Goal: Task Accomplishment & Management: Manage account settings

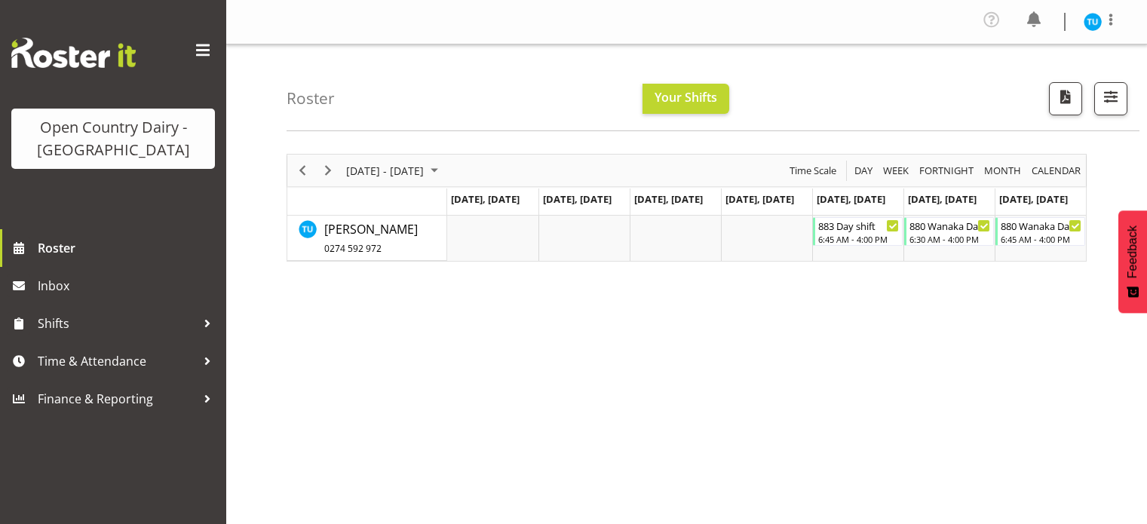
scroll to position [30, 0]
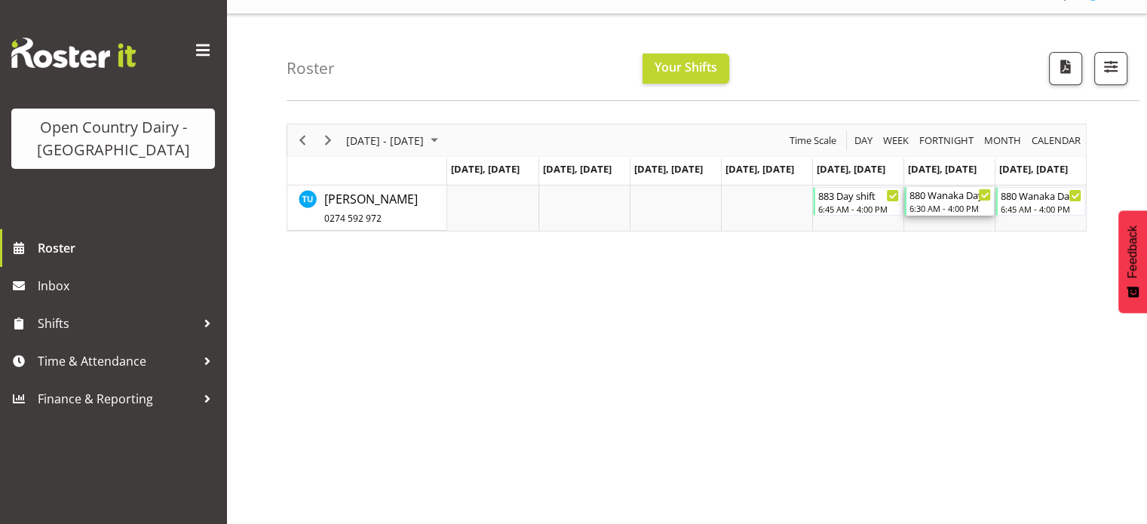
click at [921, 196] on div "880 Wanaka Day Shift" at bounding box center [949, 194] width 81 height 15
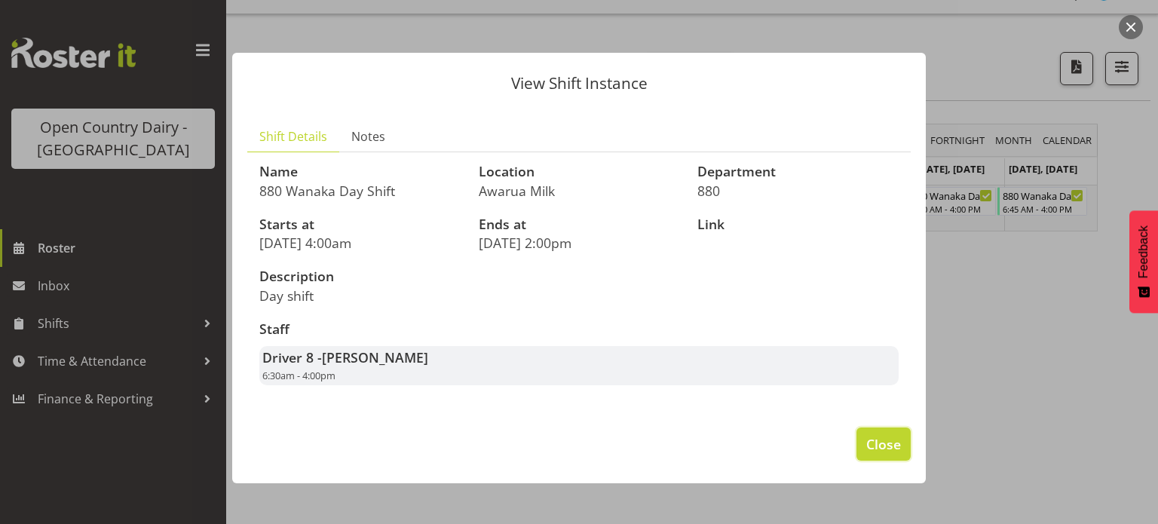
click at [882, 440] on span "Close" at bounding box center [883, 444] width 35 height 20
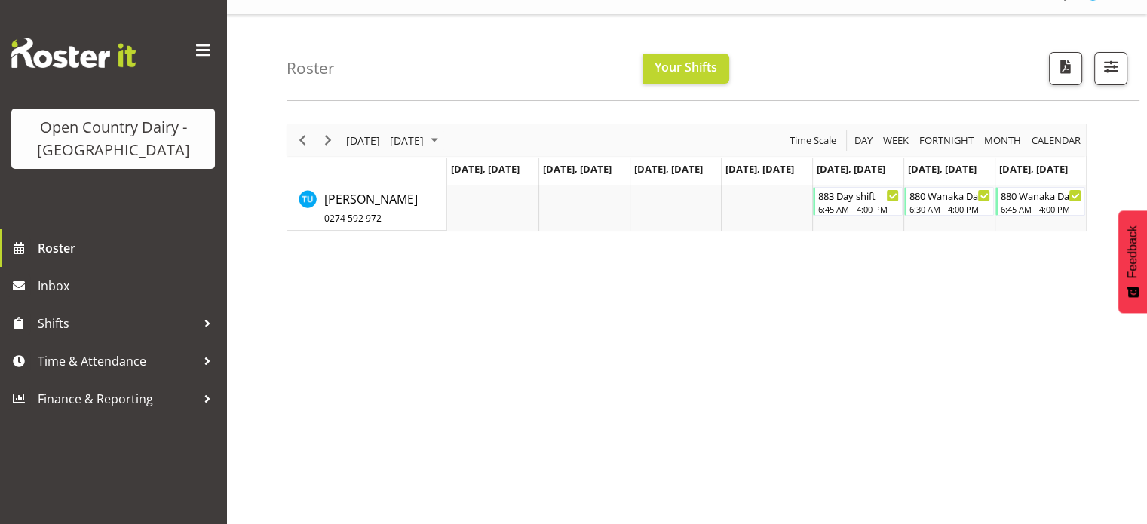
scroll to position [0, 0]
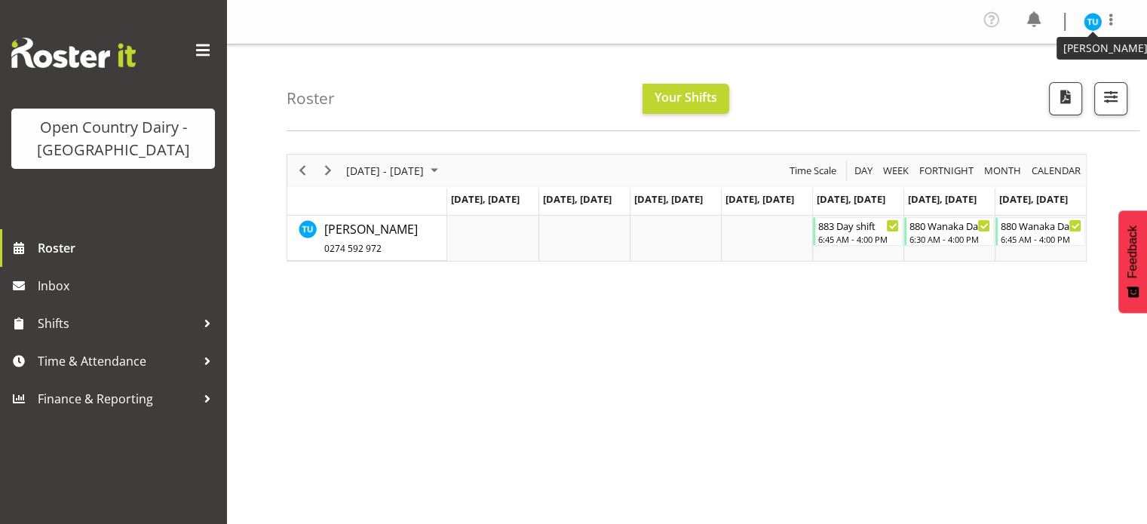
click at [1100, 16] on img at bounding box center [1093, 22] width 18 height 18
click at [1015, 48] on link "Profile" at bounding box center [1047, 55] width 145 height 27
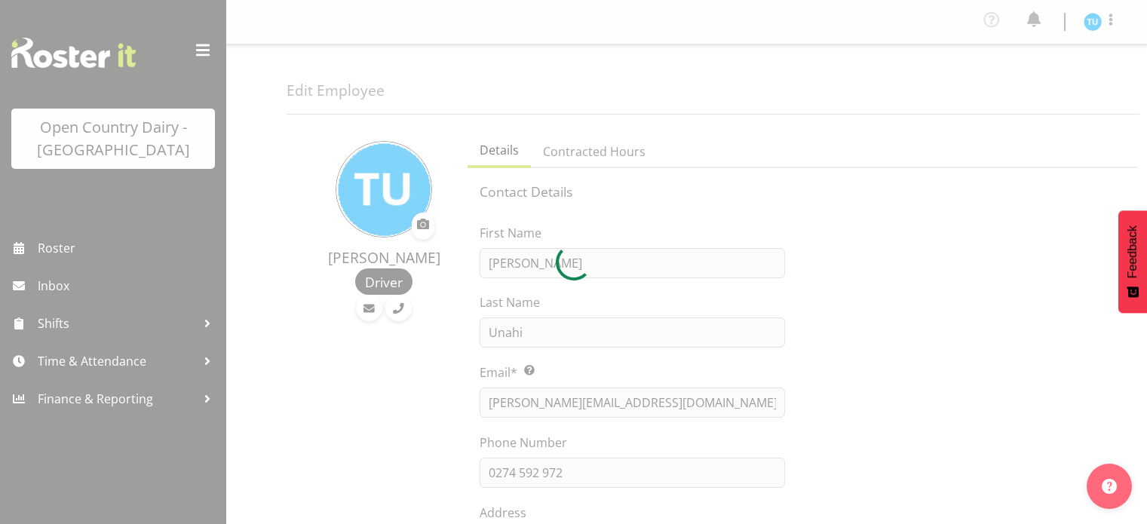
select select "TimelineWeek"
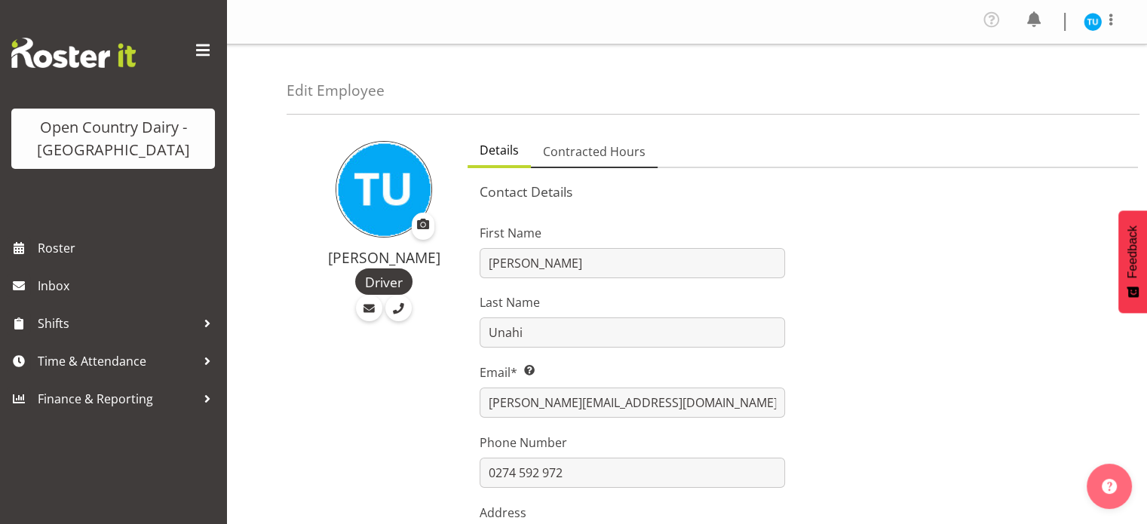
click at [597, 148] on span "Contracted Hours" at bounding box center [594, 152] width 103 height 18
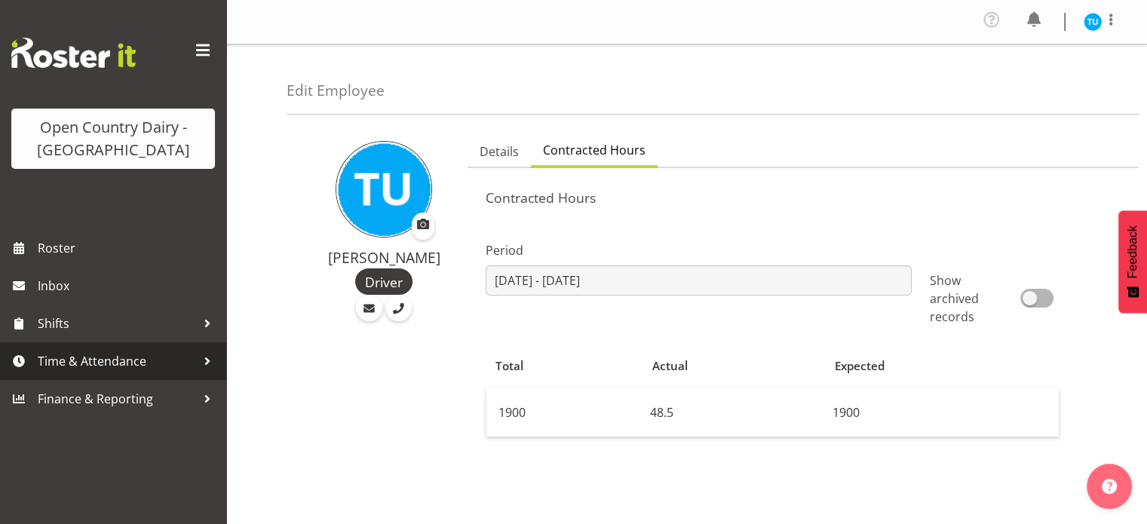
click at [122, 358] on span "Time & Attendance" at bounding box center [117, 361] width 158 height 23
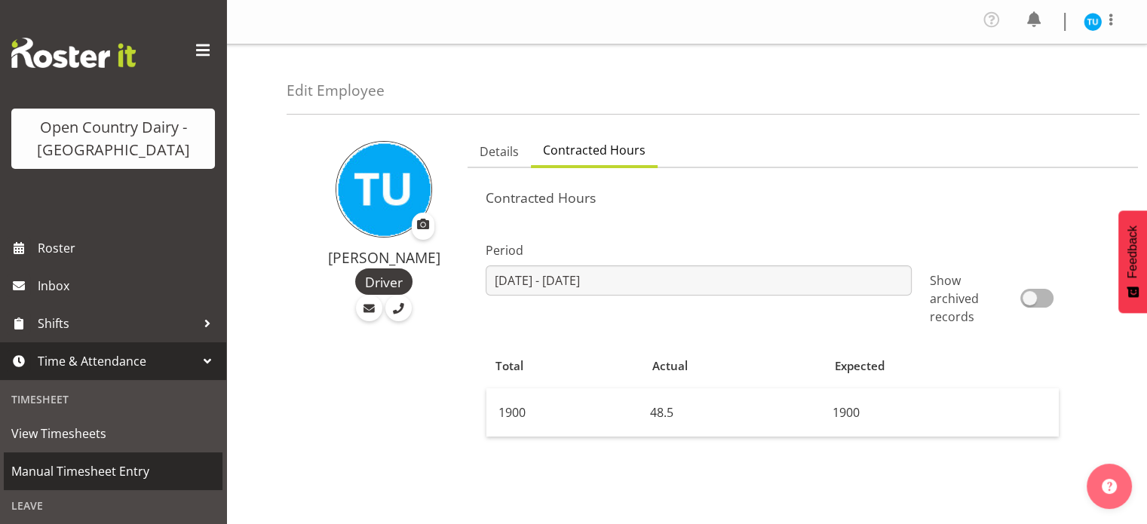
click at [103, 464] on span "Manual Timesheet Entry" at bounding box center [113, 471] width 204 height 23
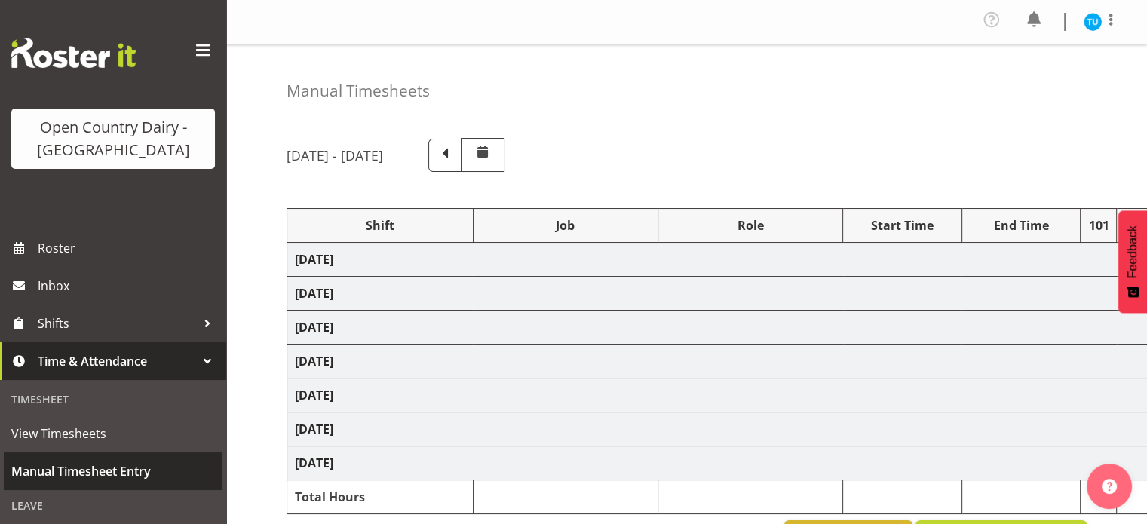
select select "80524"
select select "59704"
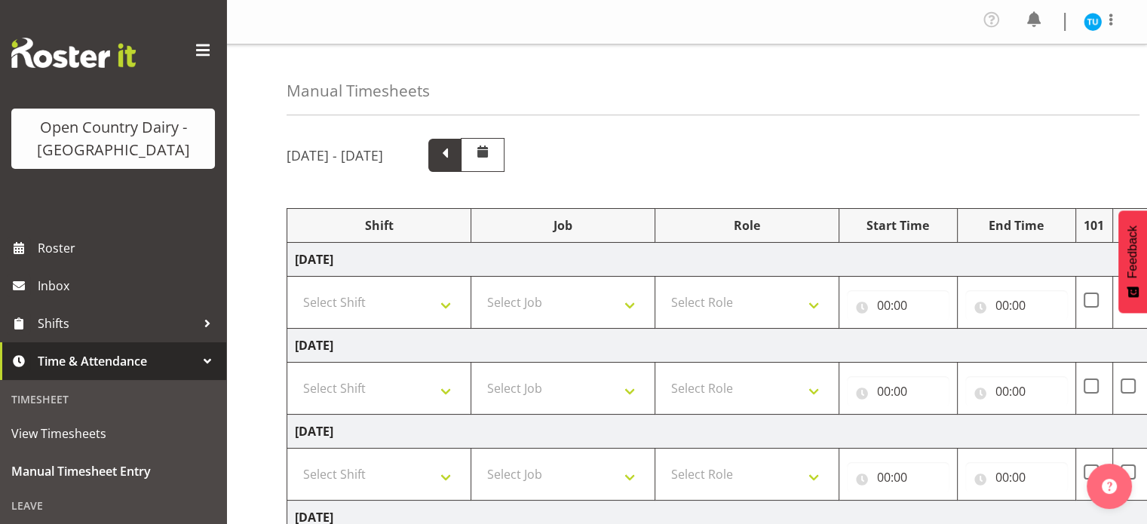
click at [461, 153] on span at bounding box center [444, 155] width 33 height 33
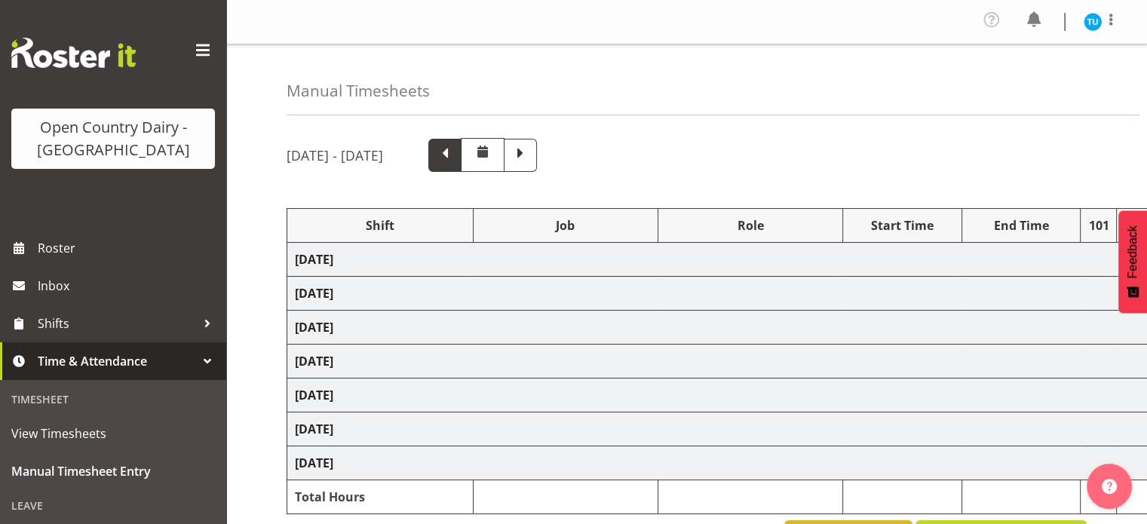
select select "59704"
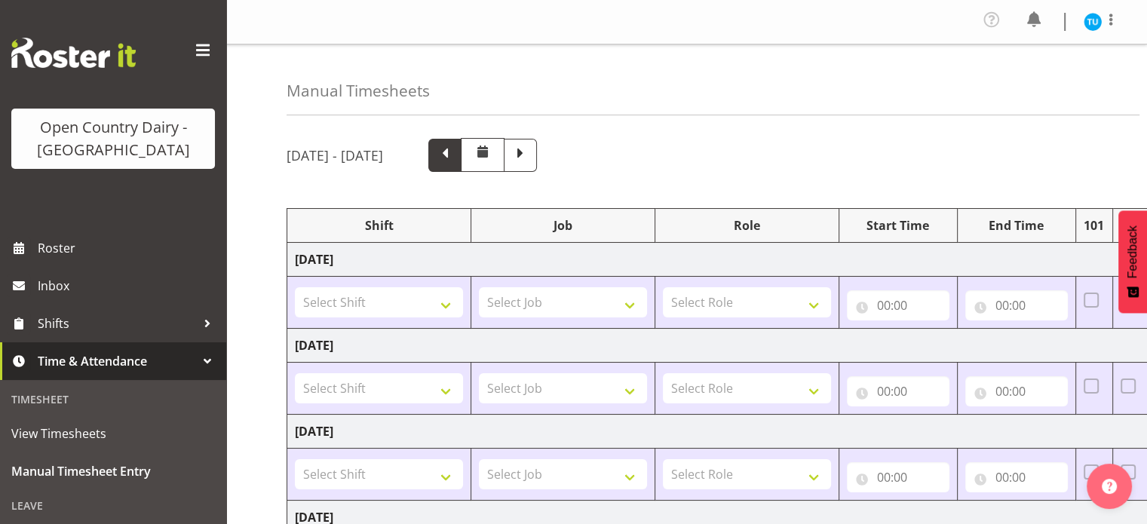
click at [461, 153] on span at bounding box center [444, 155] width 33 height 33
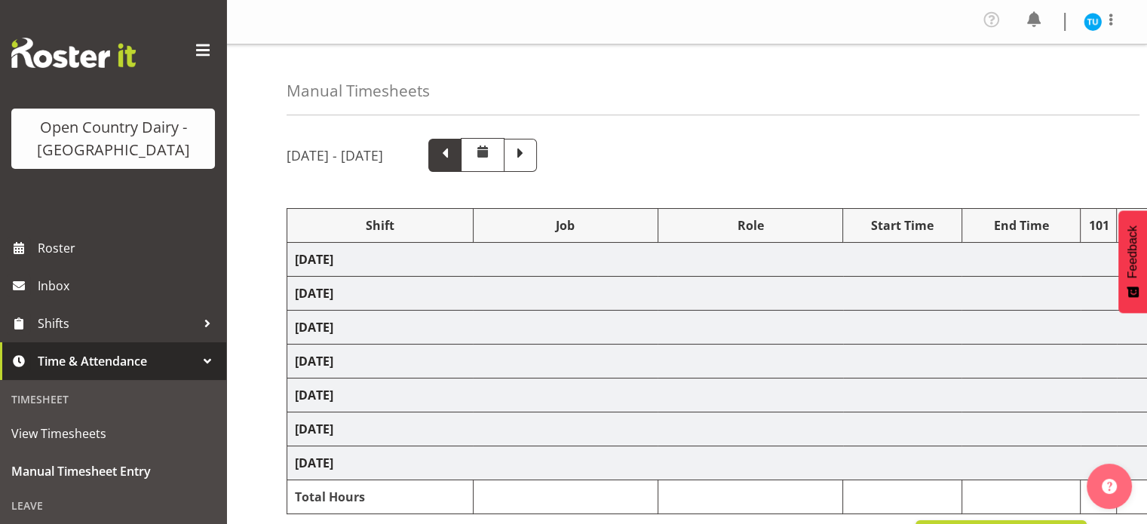
select select "59704"
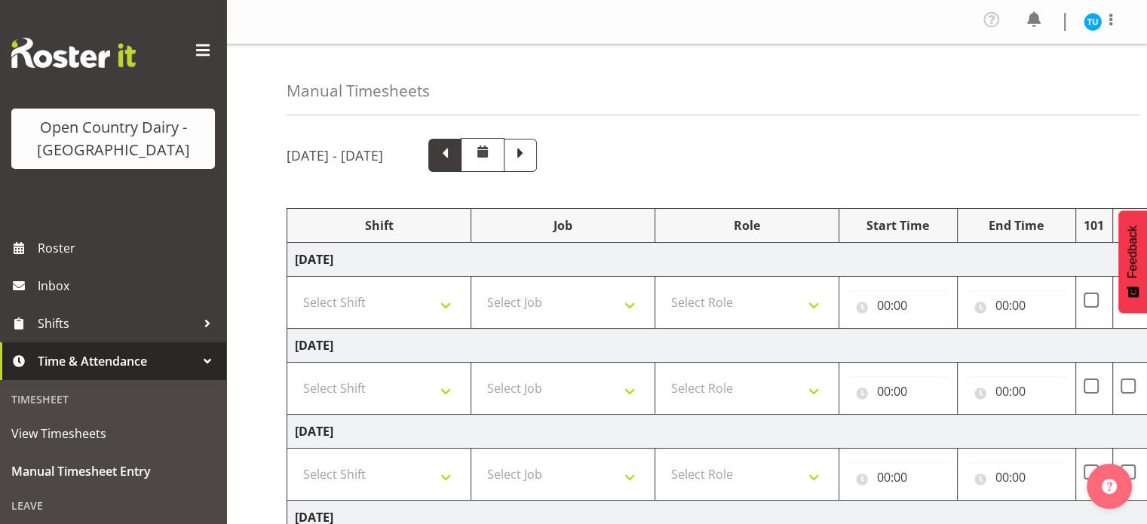
click at [461, 153] on span at bounding box center [444, 155] width 33 height 33
click at [455, 159] on span at bounding box center [445, 154] width 20 height 20
click at [455, 153] on span at bounding box center [445, 154] width 20 height 20
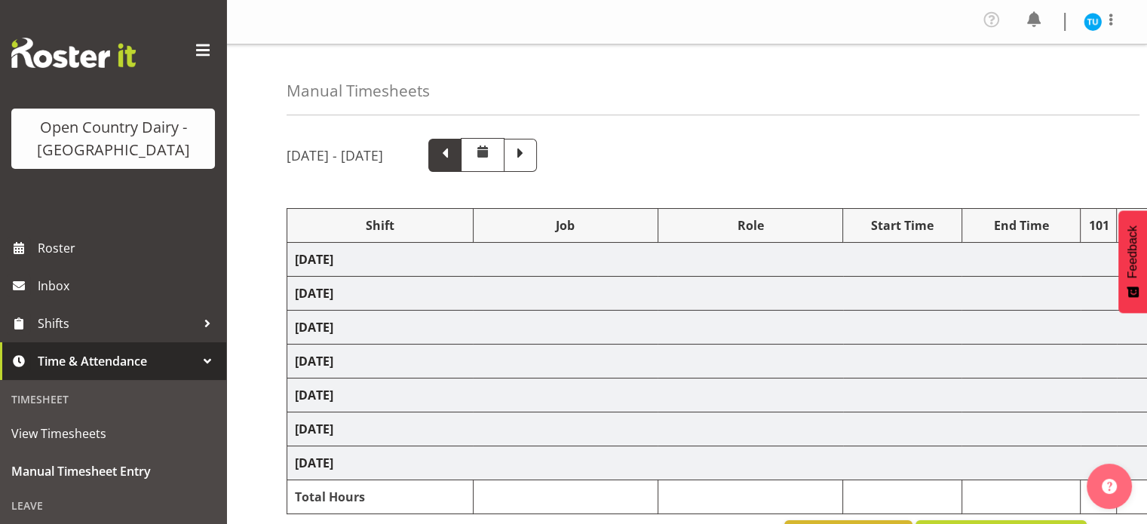
select select "77645"
select select "77632"
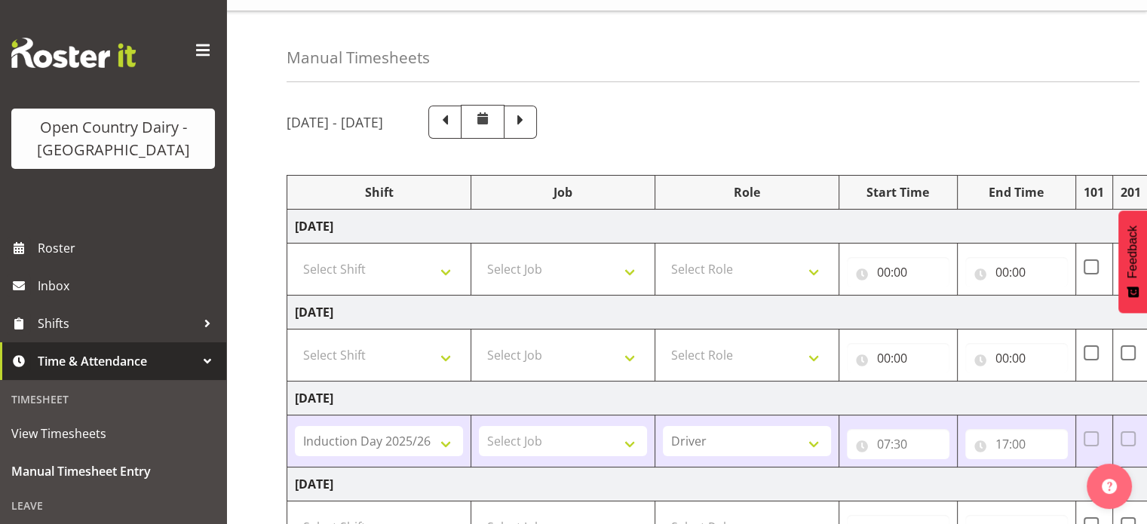
scroll to position [29, 0]
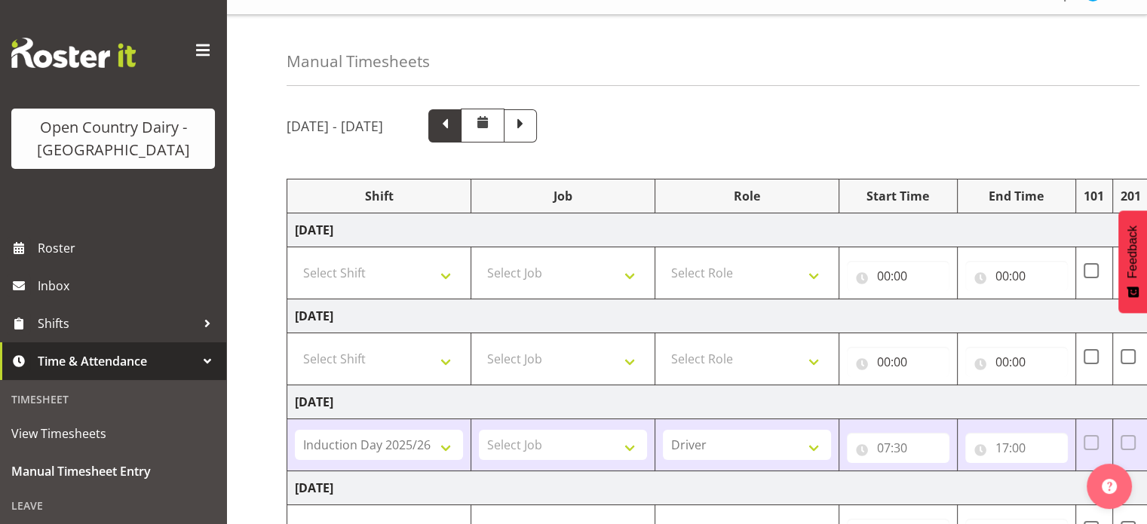
click at [455, 130] on span at bounding box center [445, 125] width 20 height 20
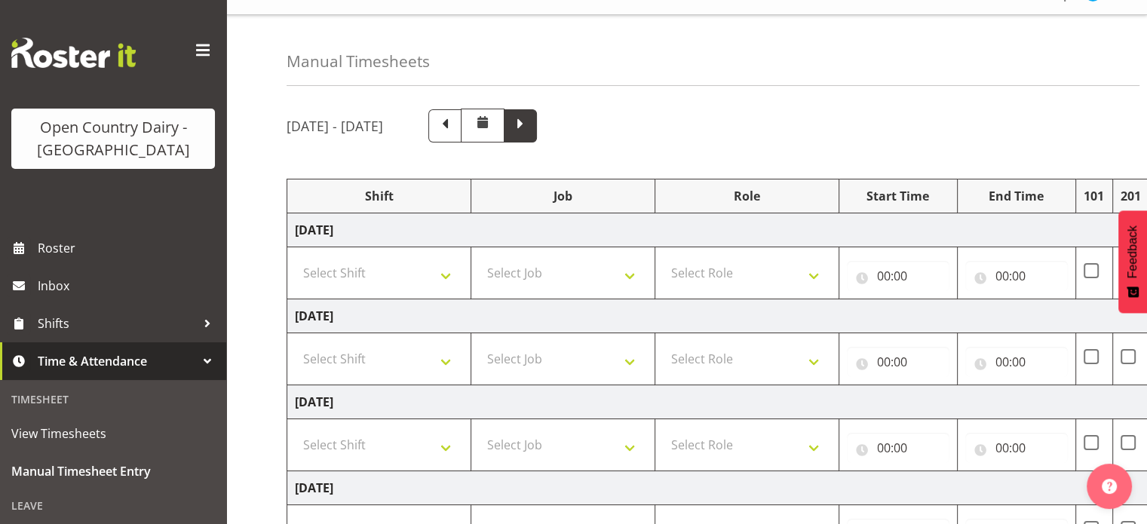
click at [530, 132] on span at bounding box center [520, 125] width 20 height 20
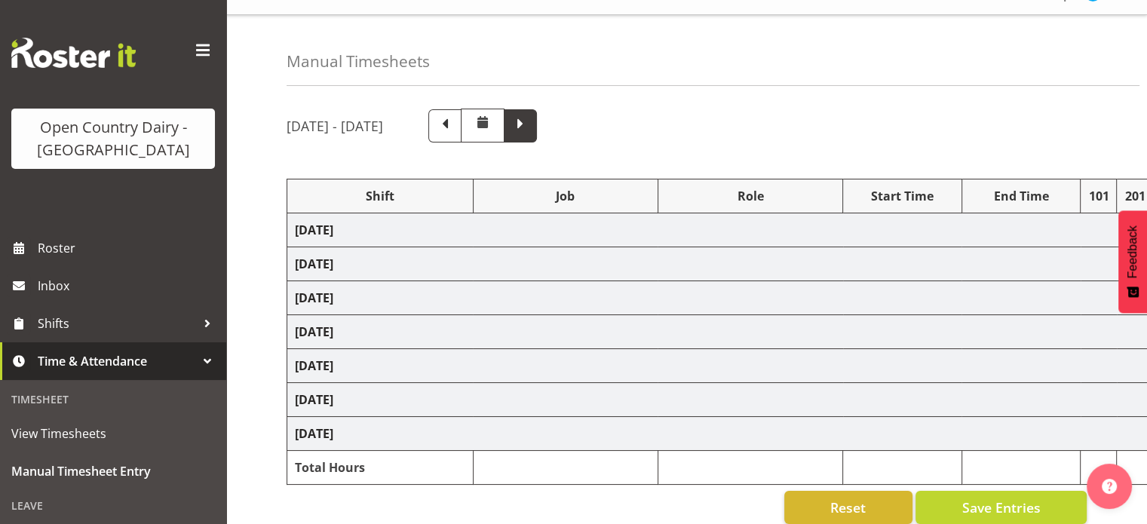
select select "77645"
select select "77632"
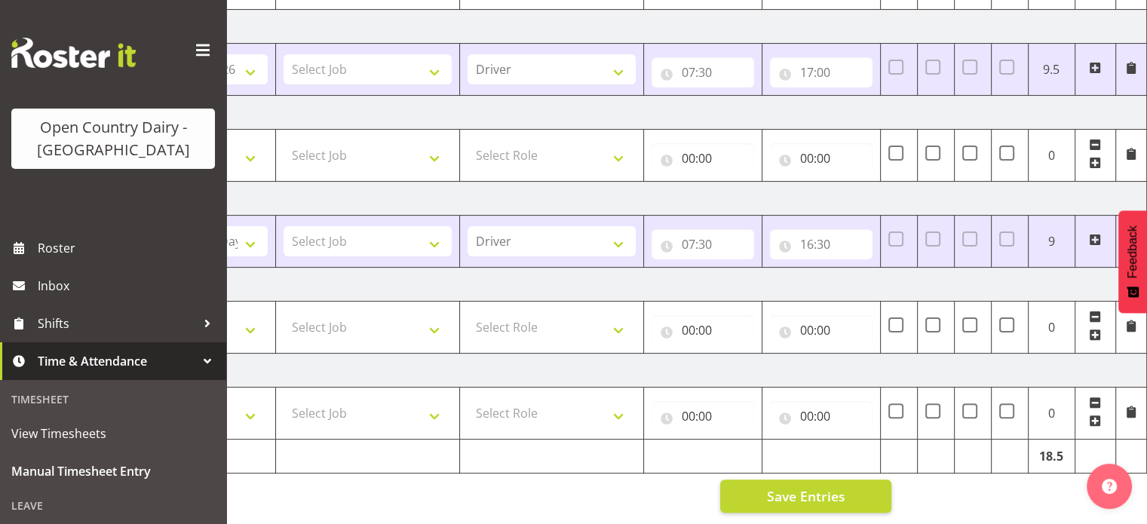
scroll to position [0, 0]
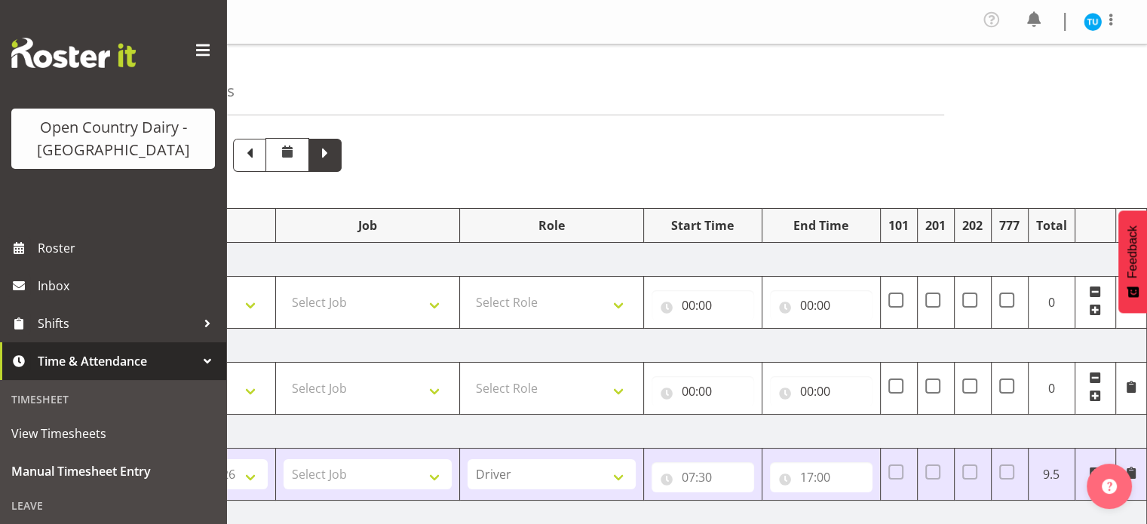
click at [335, 147] on span at bounding box center [325, 154] width 20 height 20
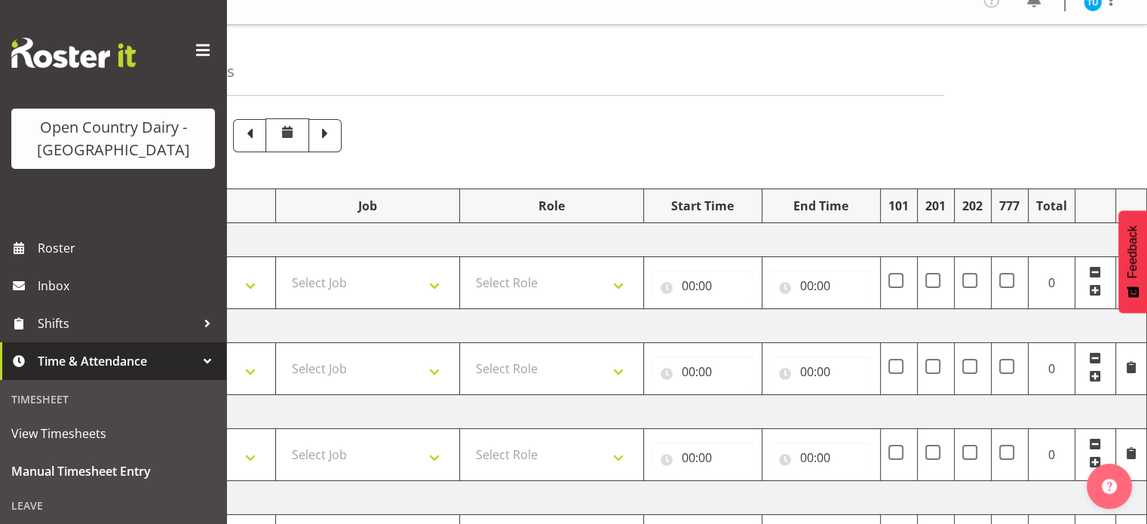
scroll to position [11, 0]
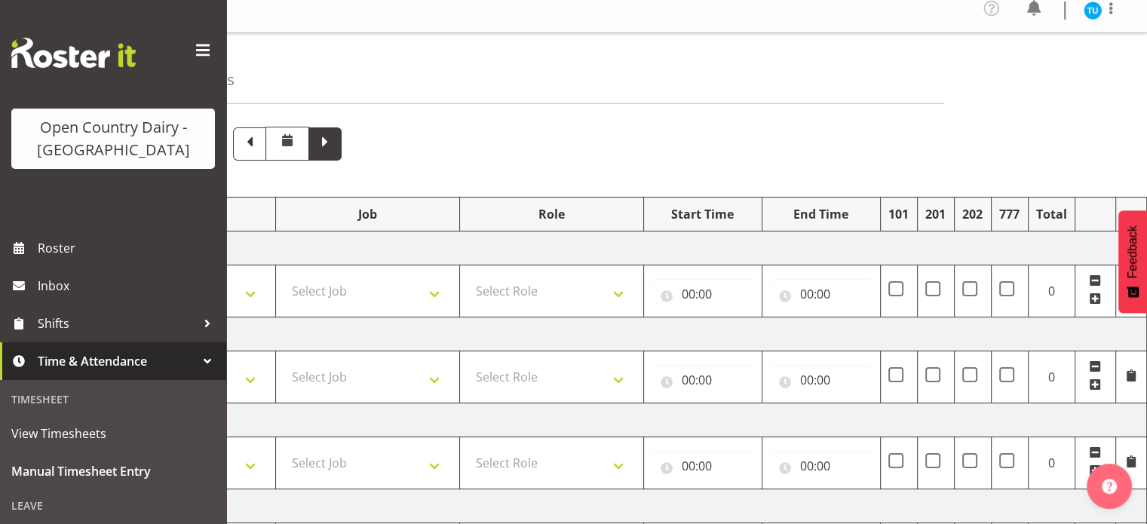
click at [335, 143] on span at bounding box center [325, 143] width 20 height 20
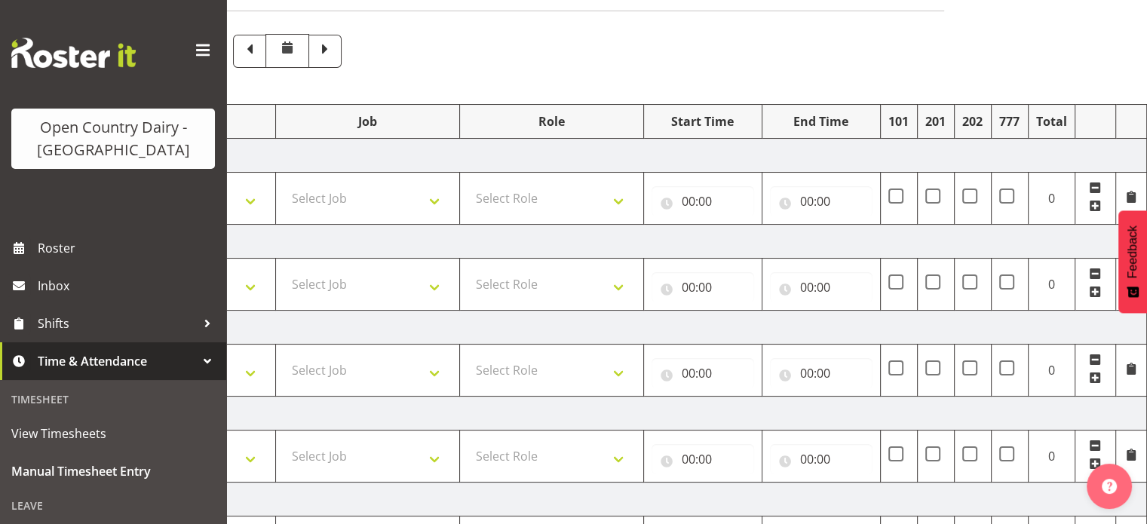
scroll to position [81, 0]
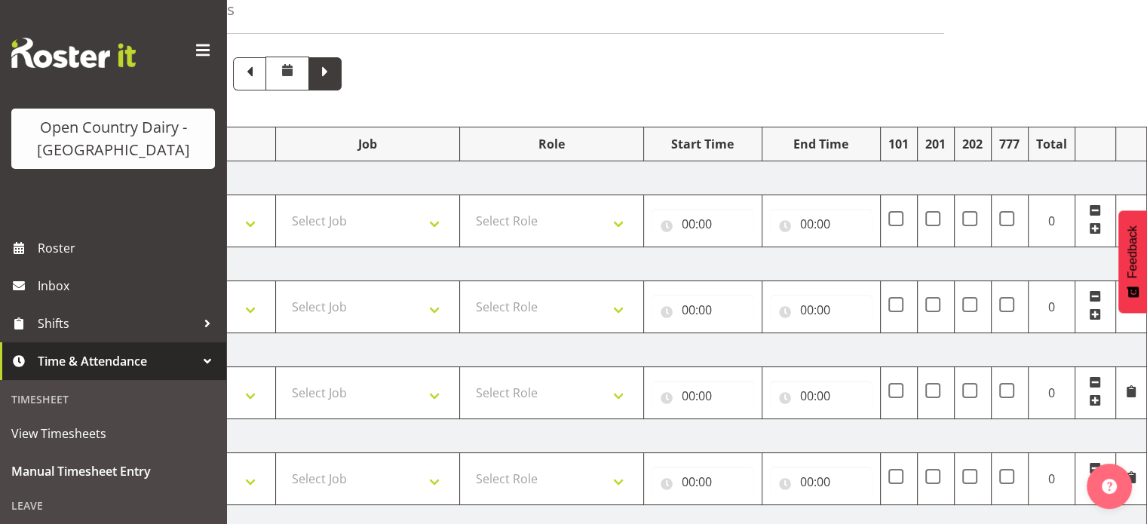
click at [335, 63] on span at bounding box center [325, 73] width 20 height 20
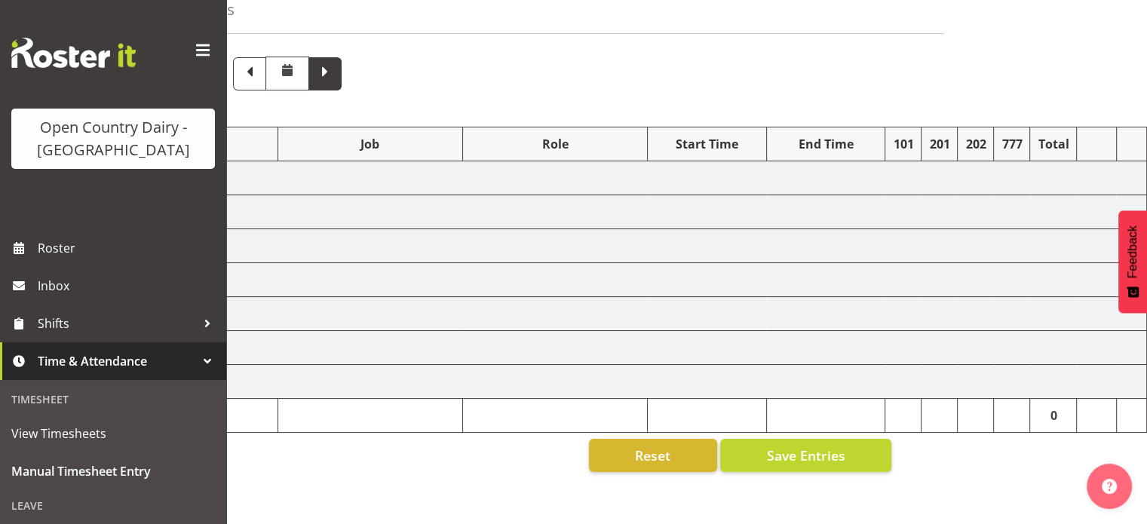
select select "59704"
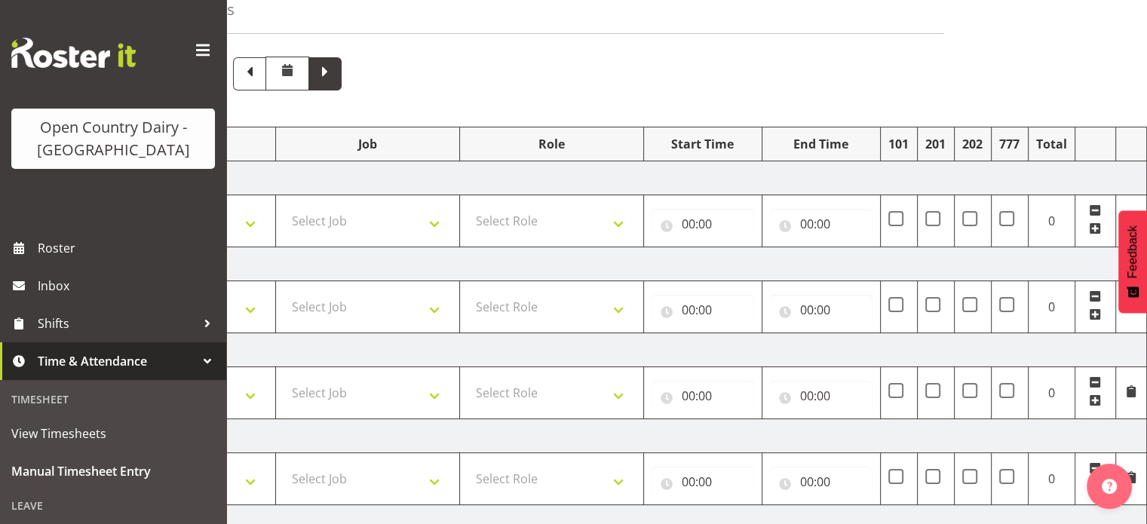
click at [335, 63] on span at bounding box center [325, 73] width 20 height 20
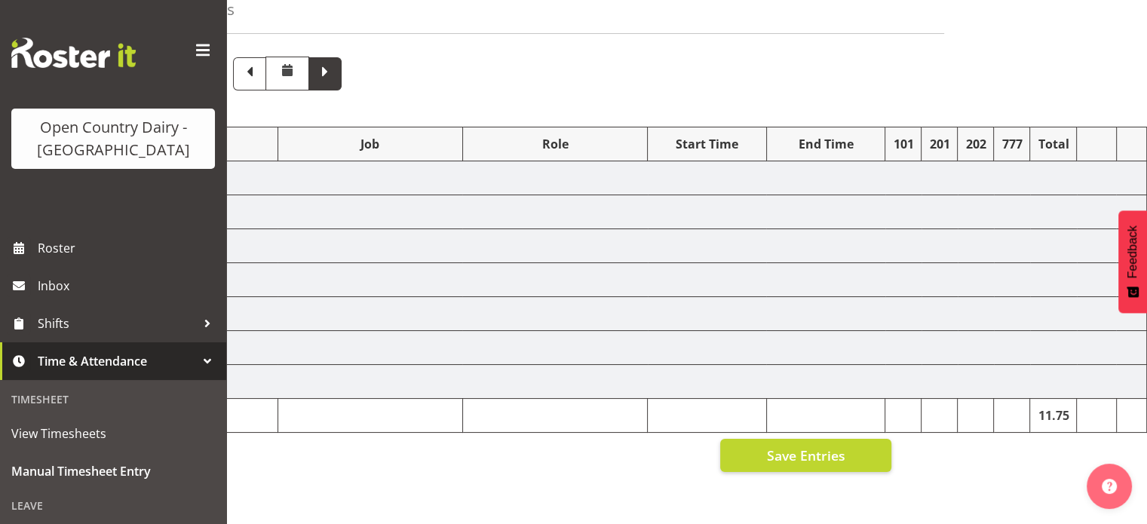
select select "59704"
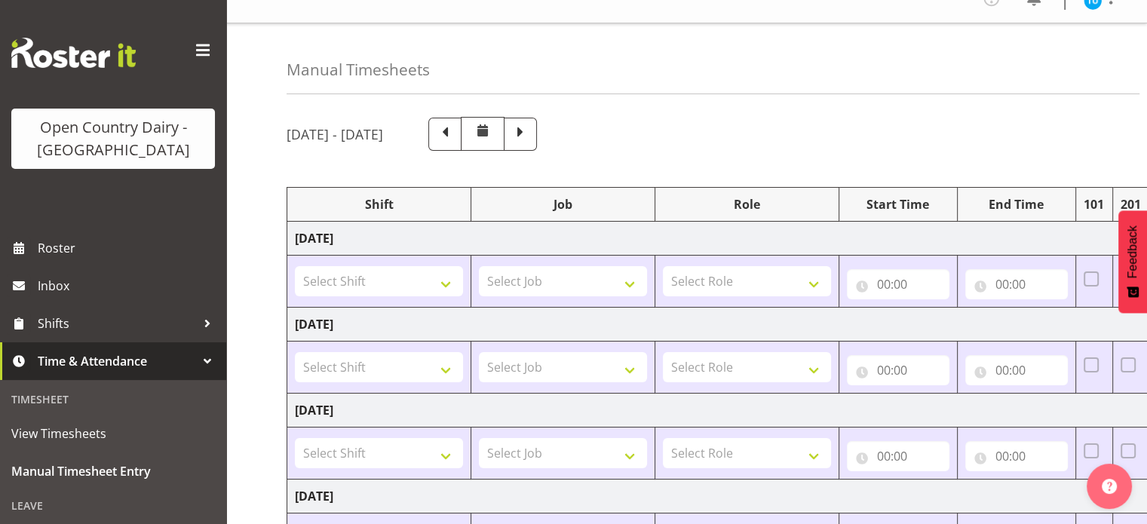
scroll to position [0, 0]
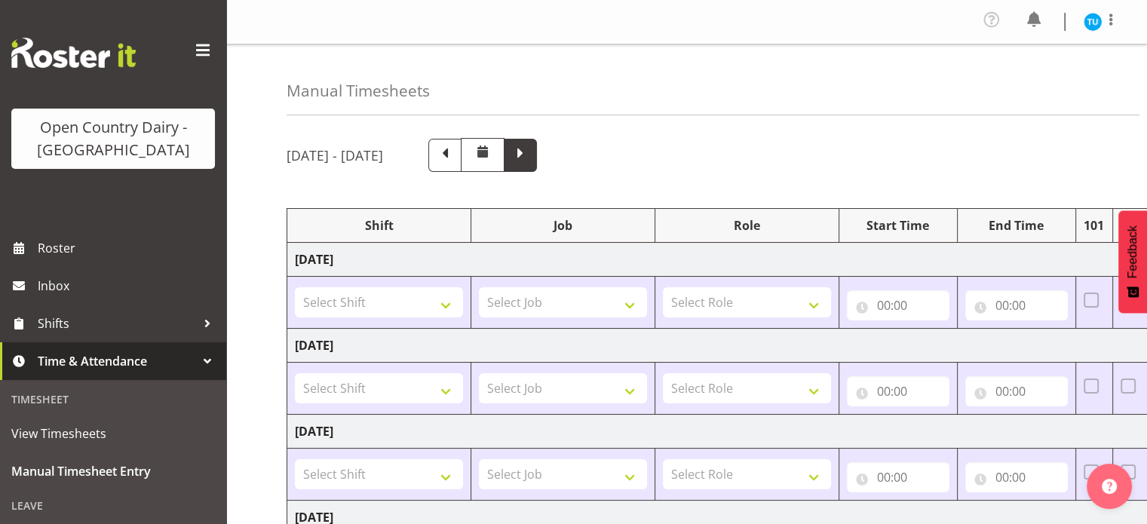
click at [530, 156] on span at bounding box center [520, 154] width 20 height 20
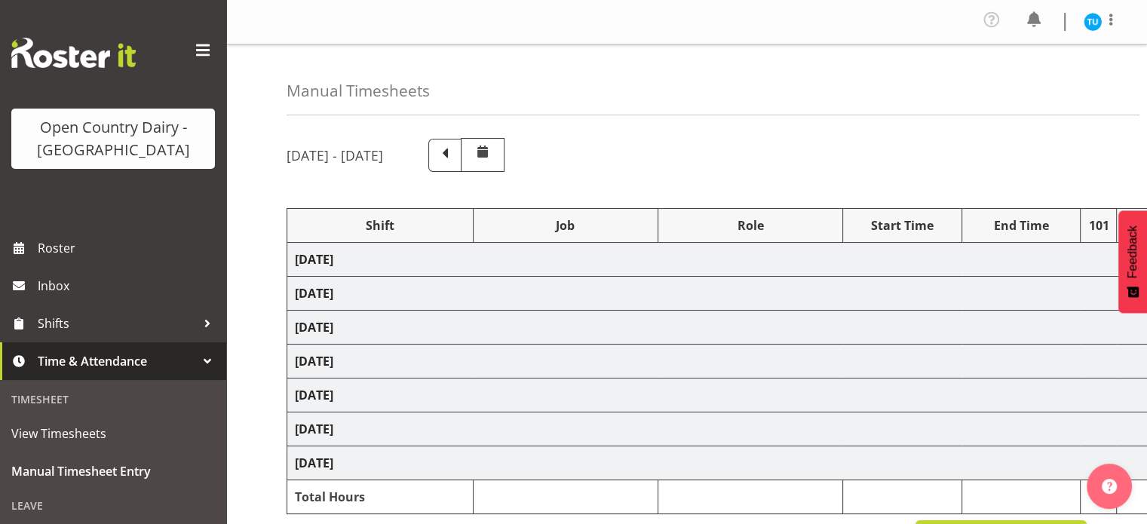
select select "80524"
select select "59704"
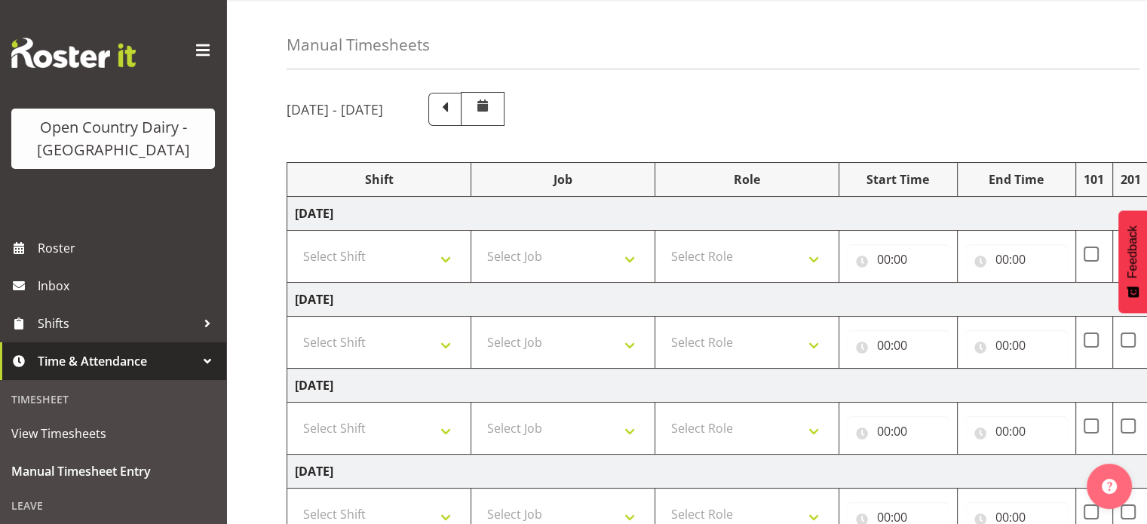
scroll to position [41, 0]
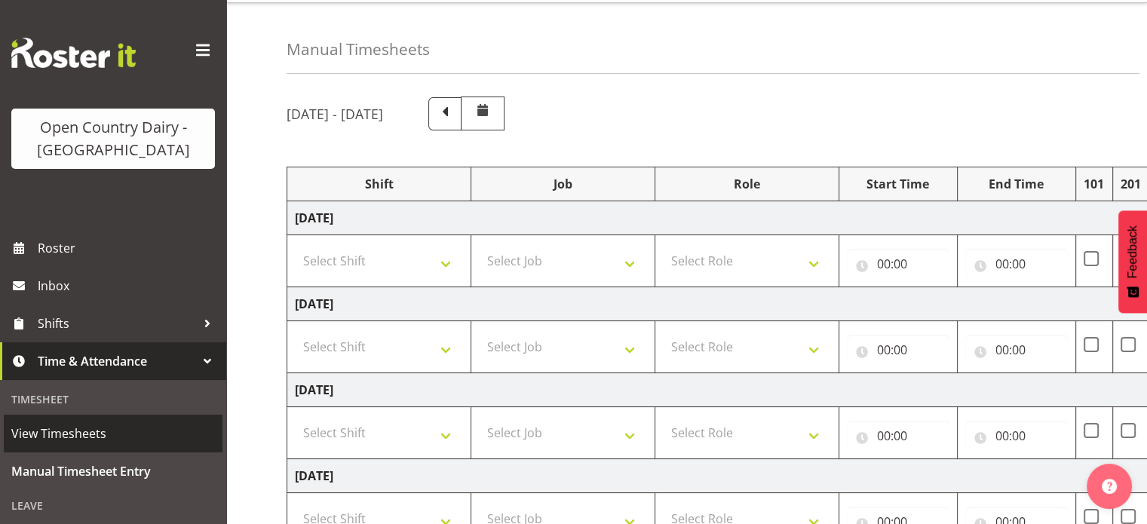
click at [66, 434] on span "View Timesheets" at bounding box center [113, 433] width 204 height 23
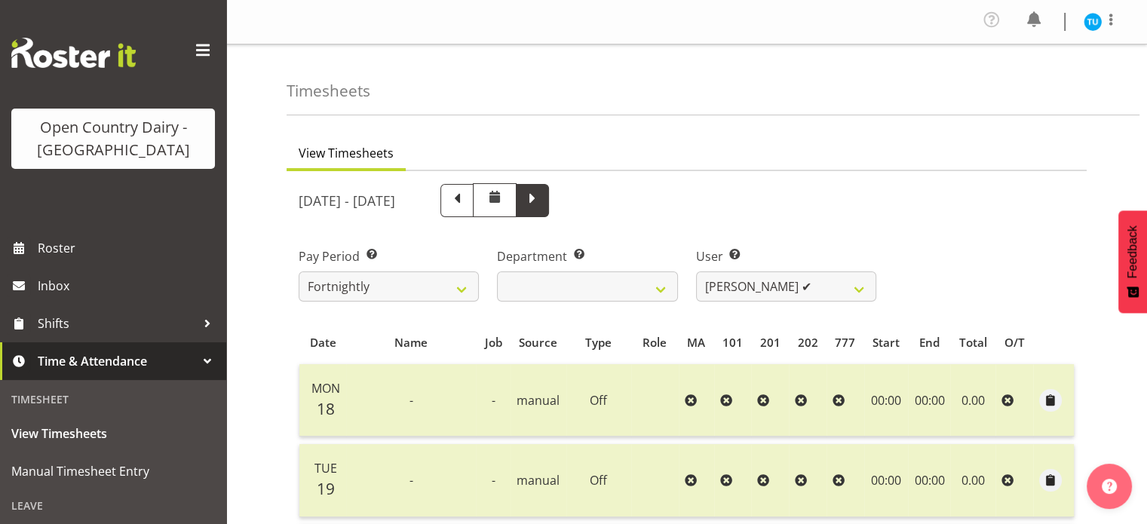
click at [542, 196] on span at bounding box center [533, 199] width 20 height 20
select select
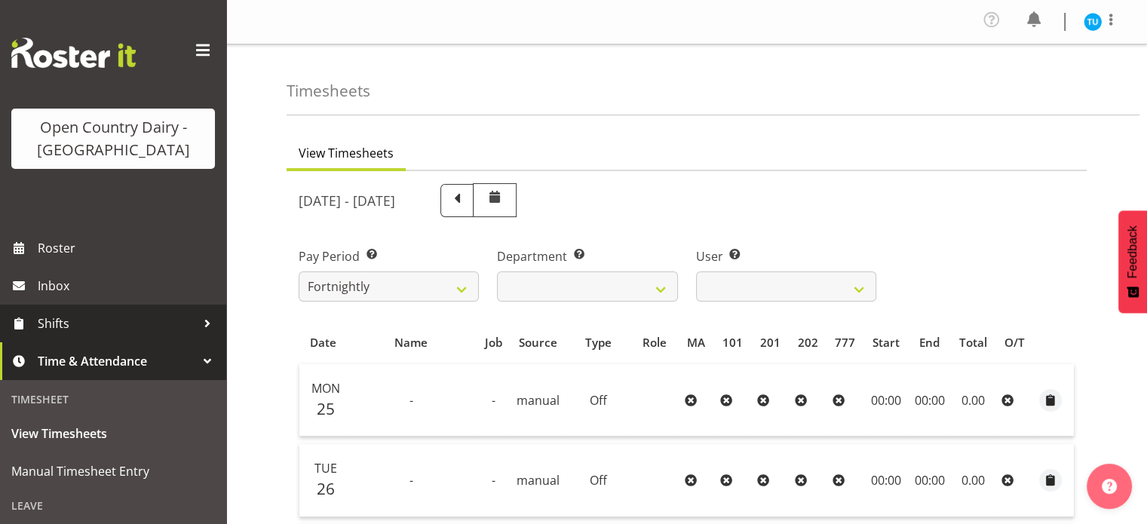
click at [69, 328] on span "Shifts" at bounding box center [117, 323] width 158 height 23
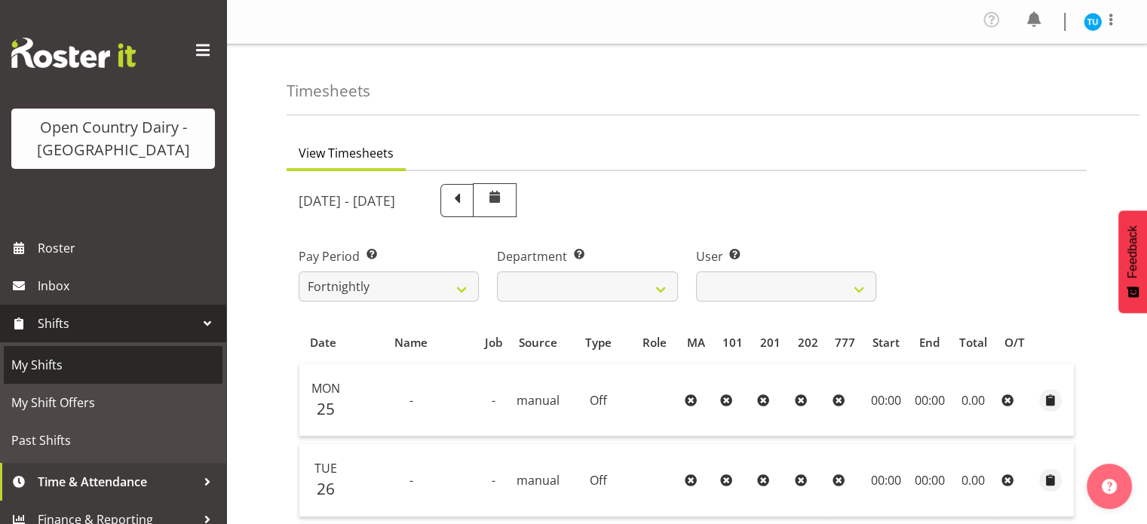
click at [61, 358] on span "My Shifts" at bounding box center [113, 365] width 204 height 23
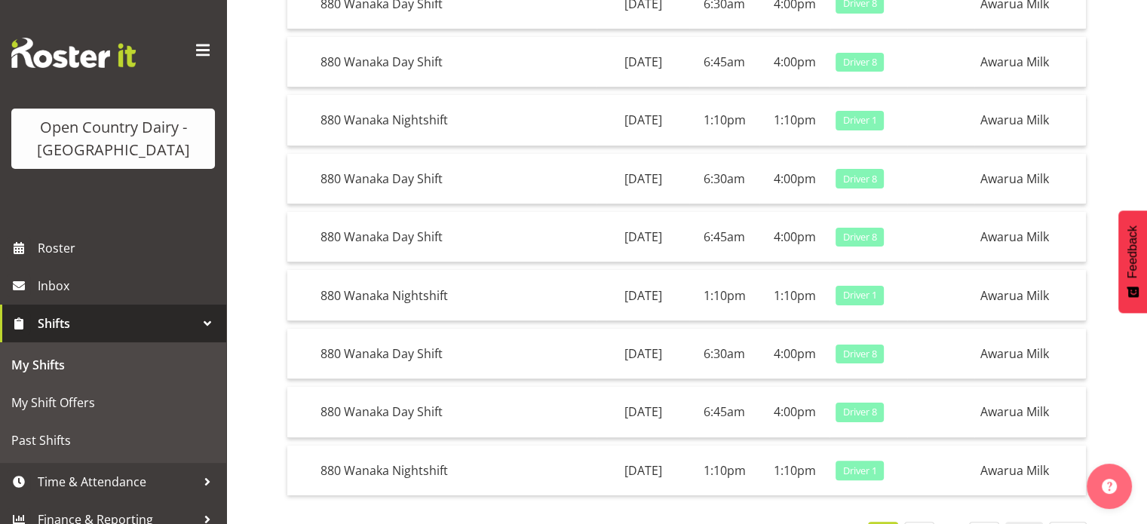
scroll to position [311, 0]
